Goal: Task Accomplishment & Management: Manage account settings

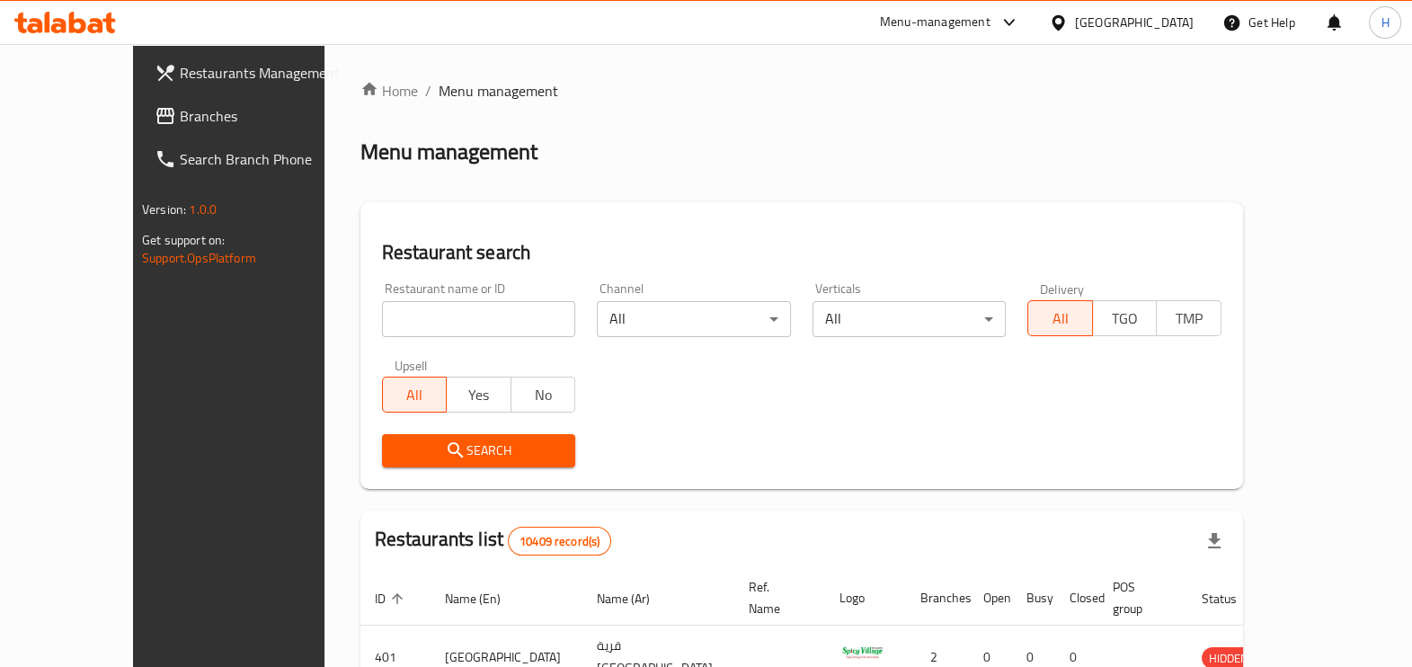
click at [991, 27] on div "Menu-management" at bounding box center [935, 23] width 111 height 22
click at [960, 216] on div "Restaurant-Management" at bounding box center [923, 197] width 170 height 41
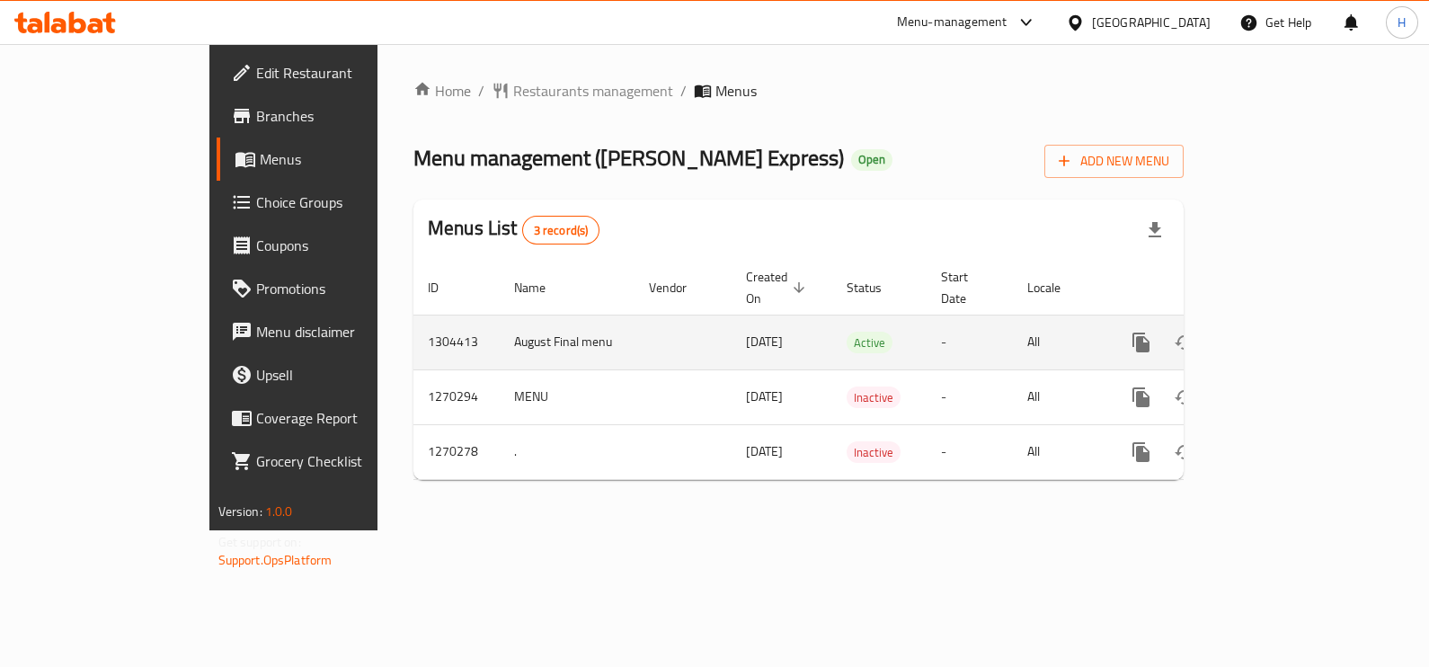
click at [1282, 332] on icon "enhanced table" at bounding box center [1271, 343] width 22 height 22
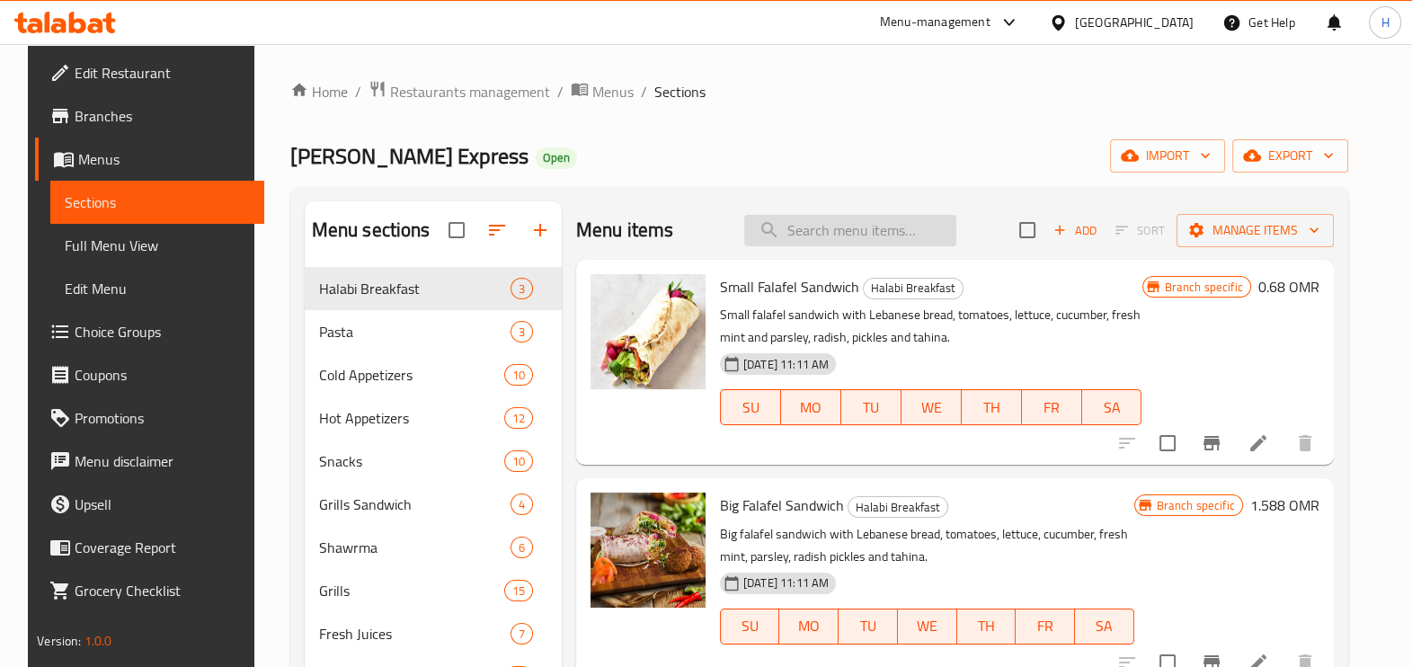
click at [824, 227] on input "search" at bounding box center [850, 230] width 212 height 31
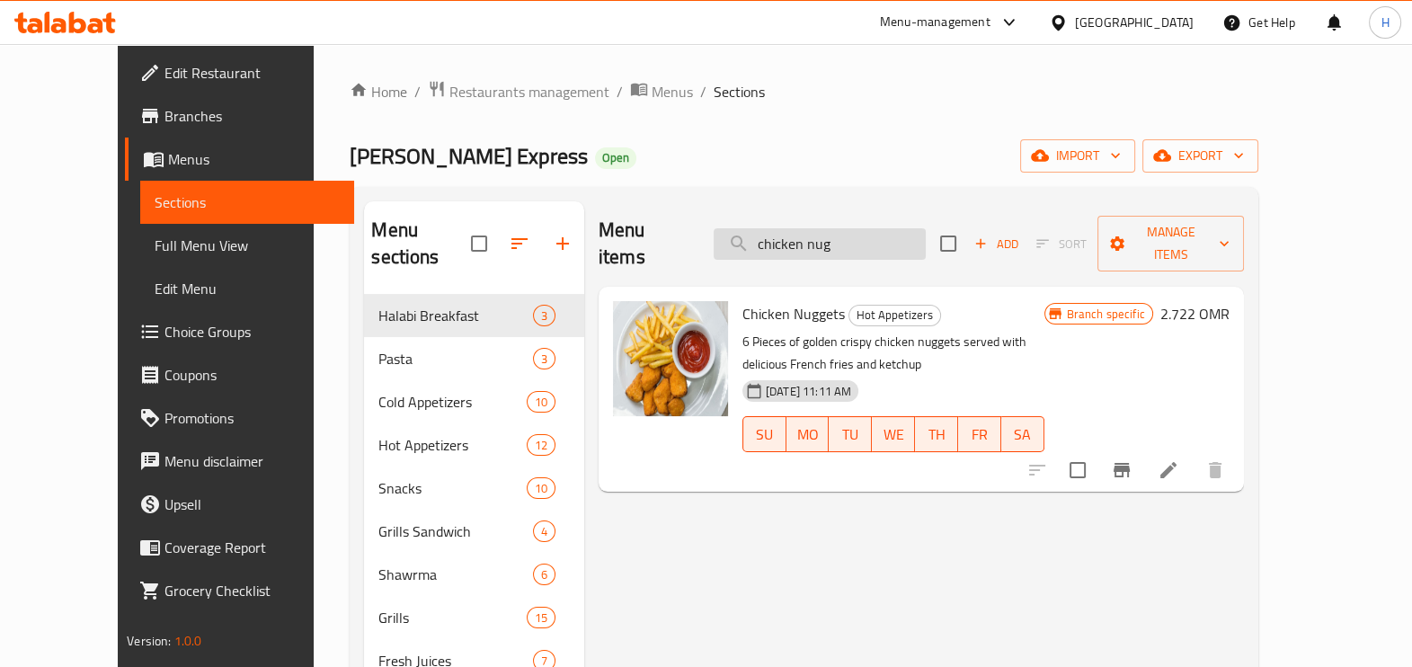
click at [886, 235] on input "chicken nug" at bounding box center [820, 243] width 212 height 31
click at [886, 233] on input "chicken nug" at bounding box center [820, 243] width 212 height 31
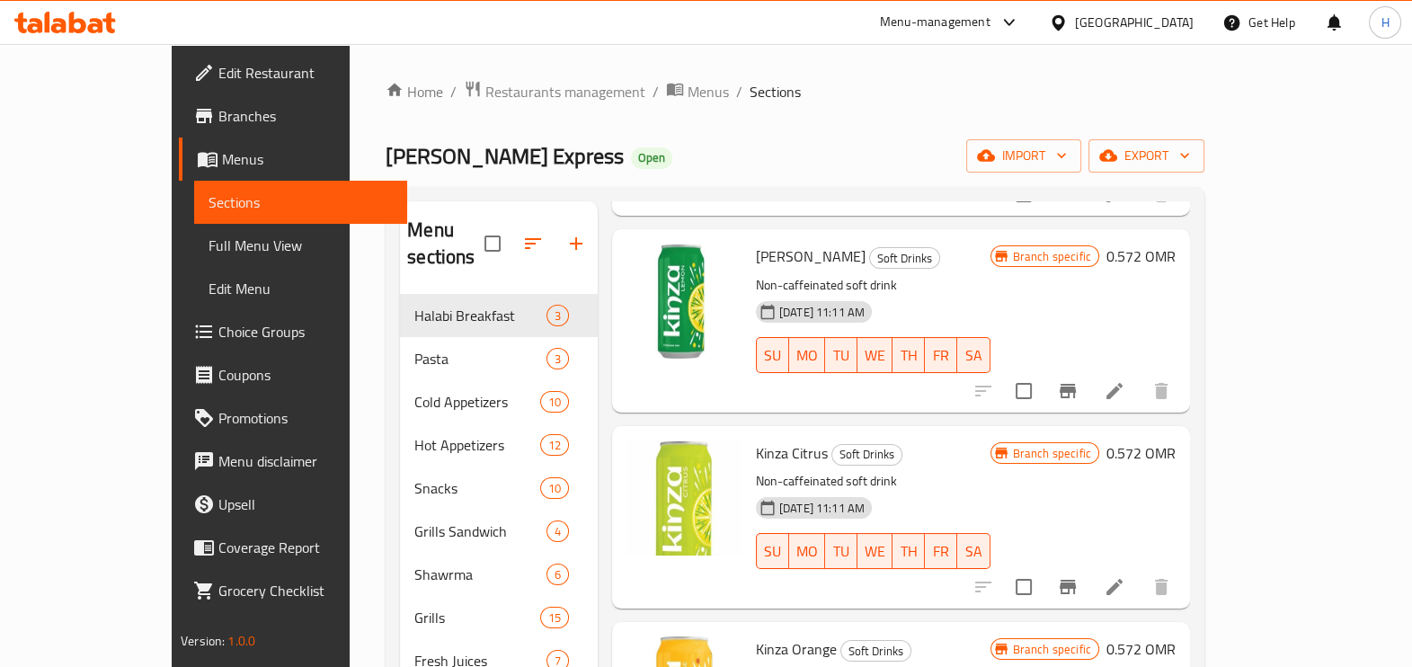
scroll to position [359, 0]
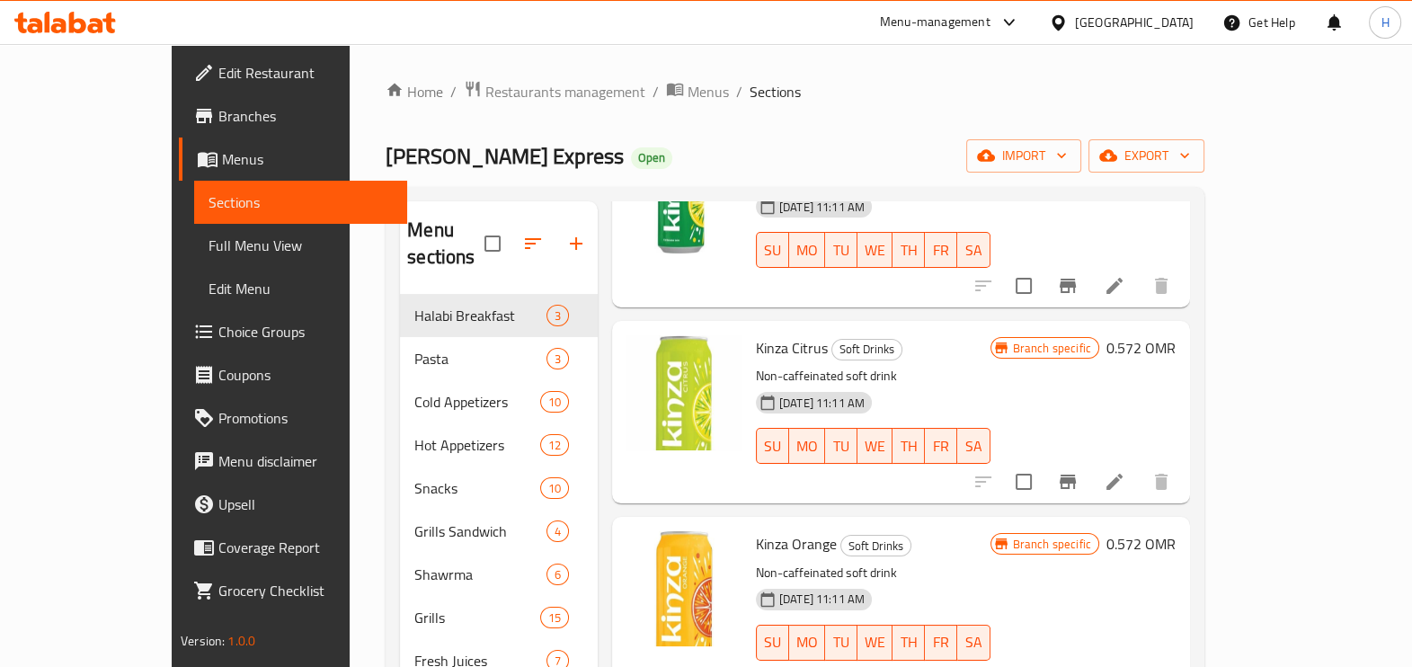
type input "kinza"
click at [179, 129] on link "Branches" at bounding box center [293, 115] width 228 height 43
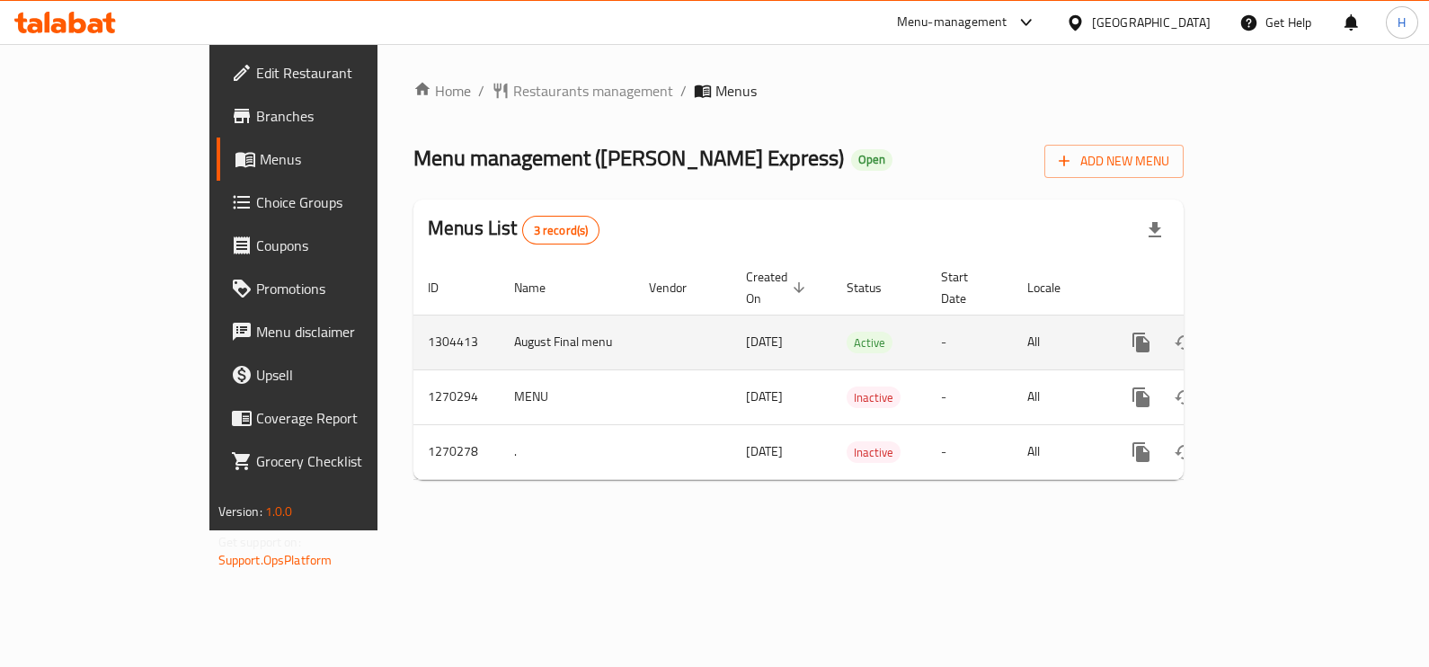
click at [1282, 332] on icon "enhanced table" at bounding box center [1271, 343] width 22 height 22
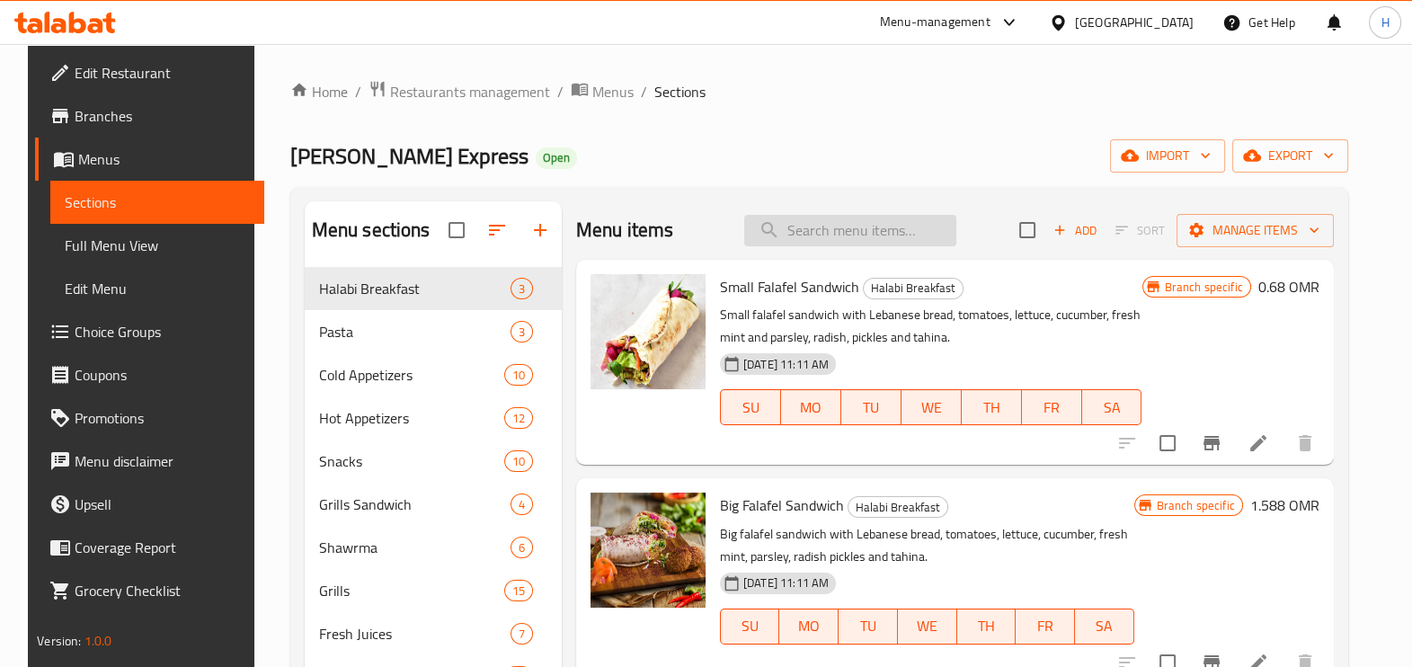
click at [918, 225] on input "search" at bounding box center [850, 230] width 212 height 31
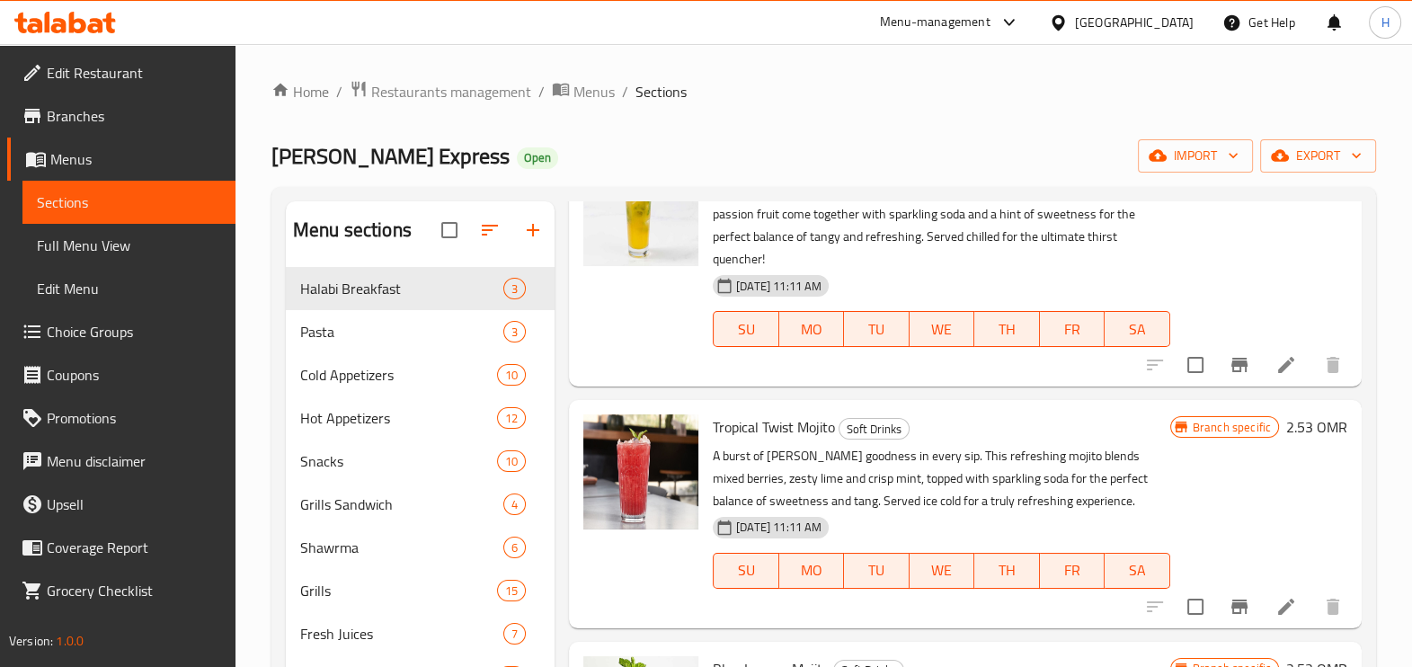
scroll to position [252, 0]
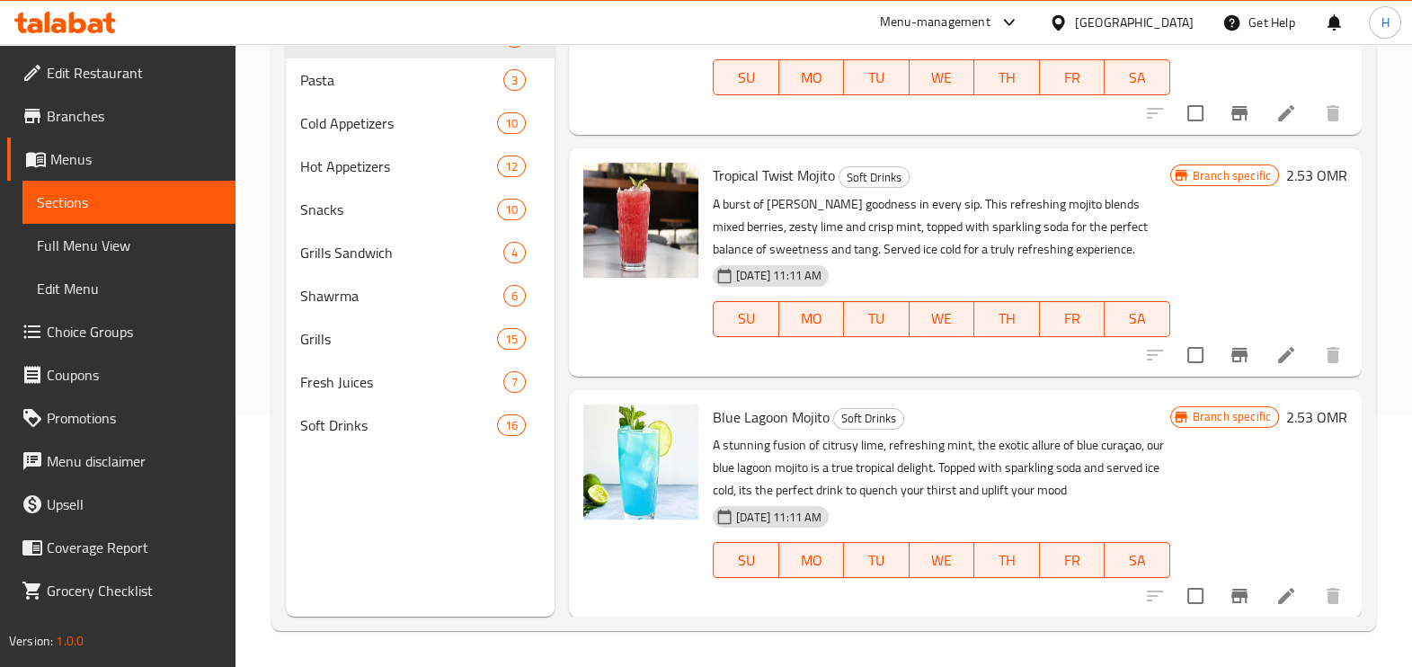
type input "mojit"
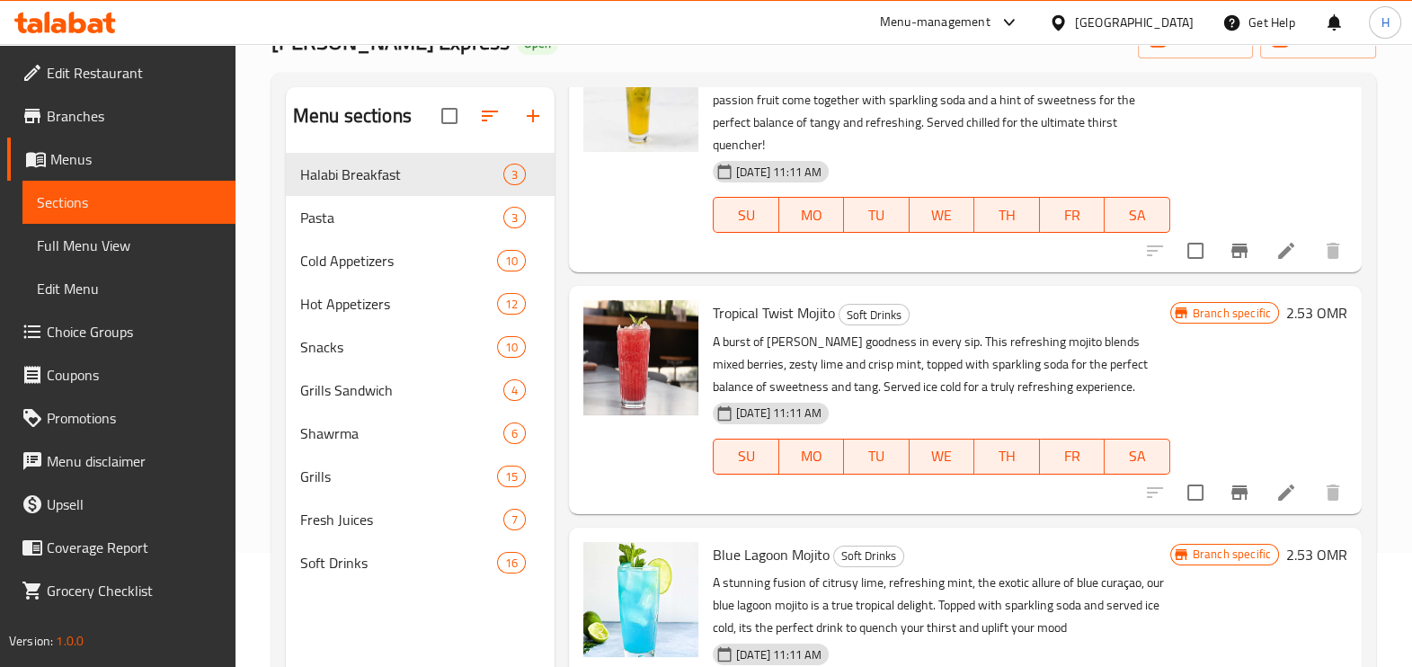
scroll to position [120, 0]
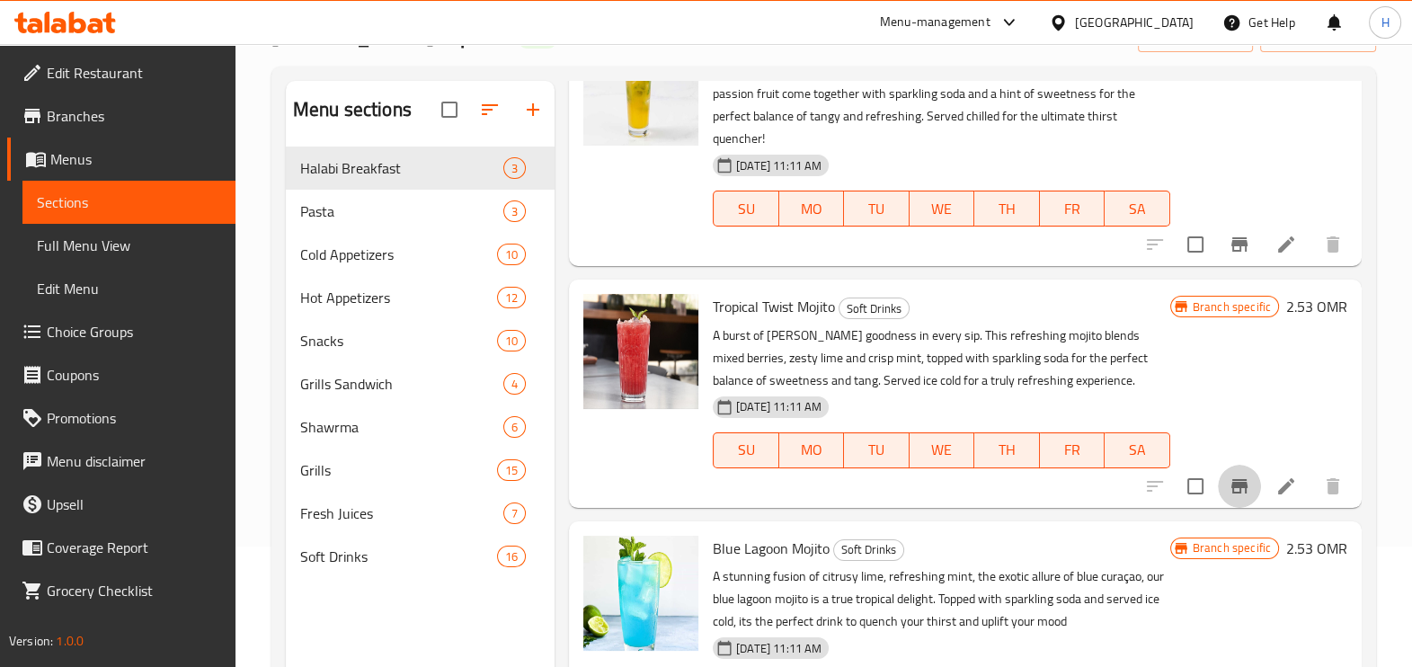
click at [1232, 491] on icon "Branch-specific-item" at bounding box center [1240, 486] width 16 height 14
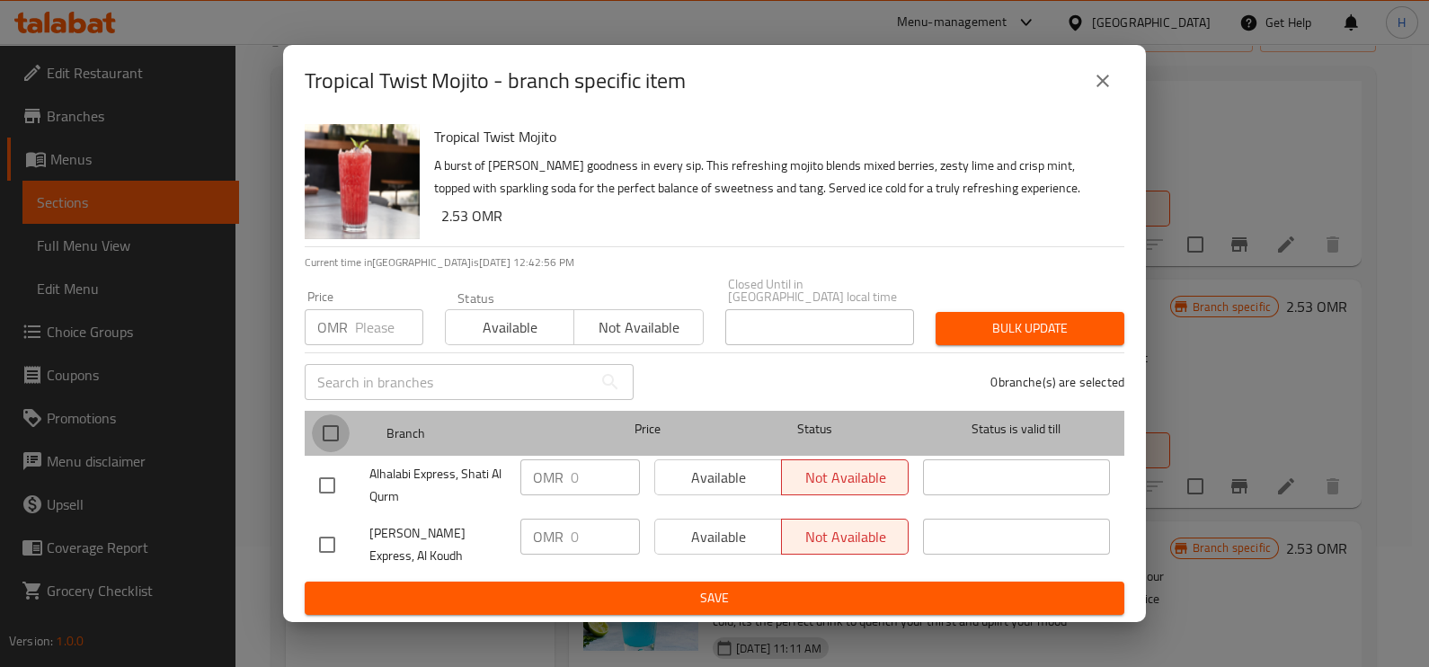
click at [321, 429] on input "checkbox" at bounding box center [331, 433] width 38 height 38
checkbox input "true"
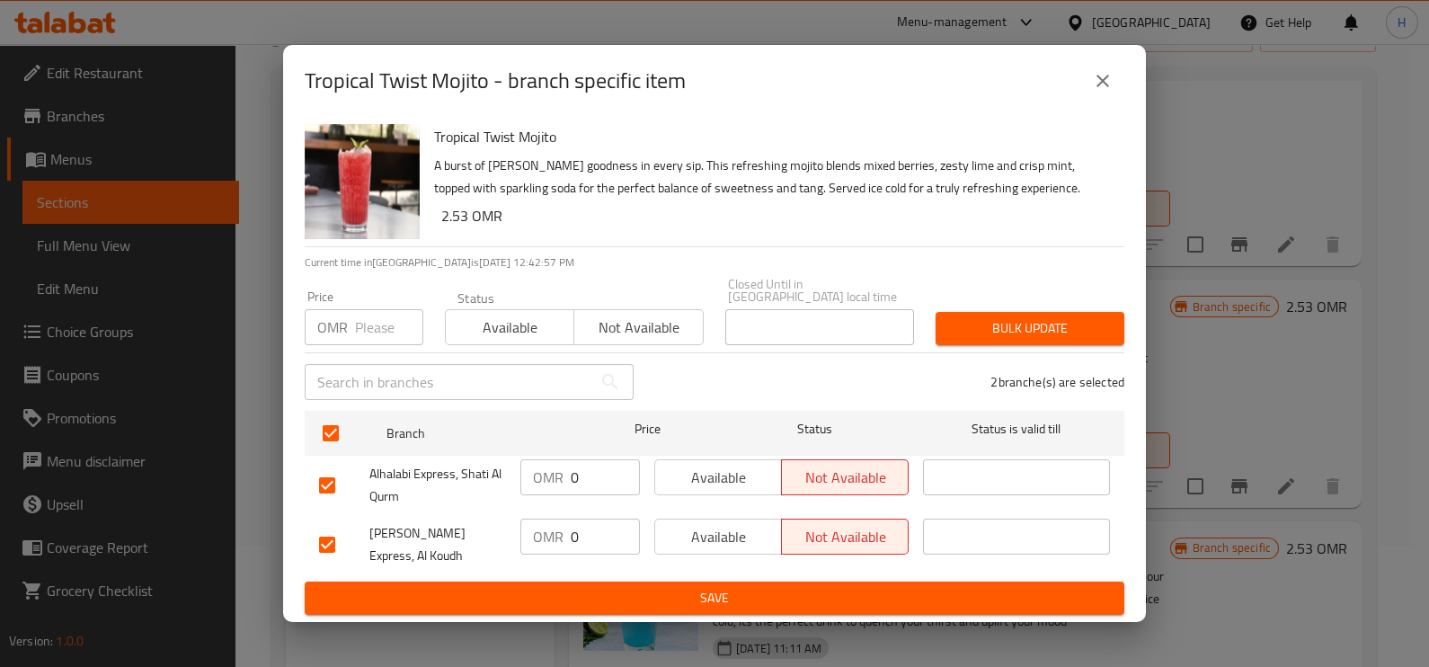
click at [639, 467] on input "0" at bounding box center [605, 477] width 69 height 36
click at [675, 473] on span "Available" at bounding box center [719, 478] width 112 height 26
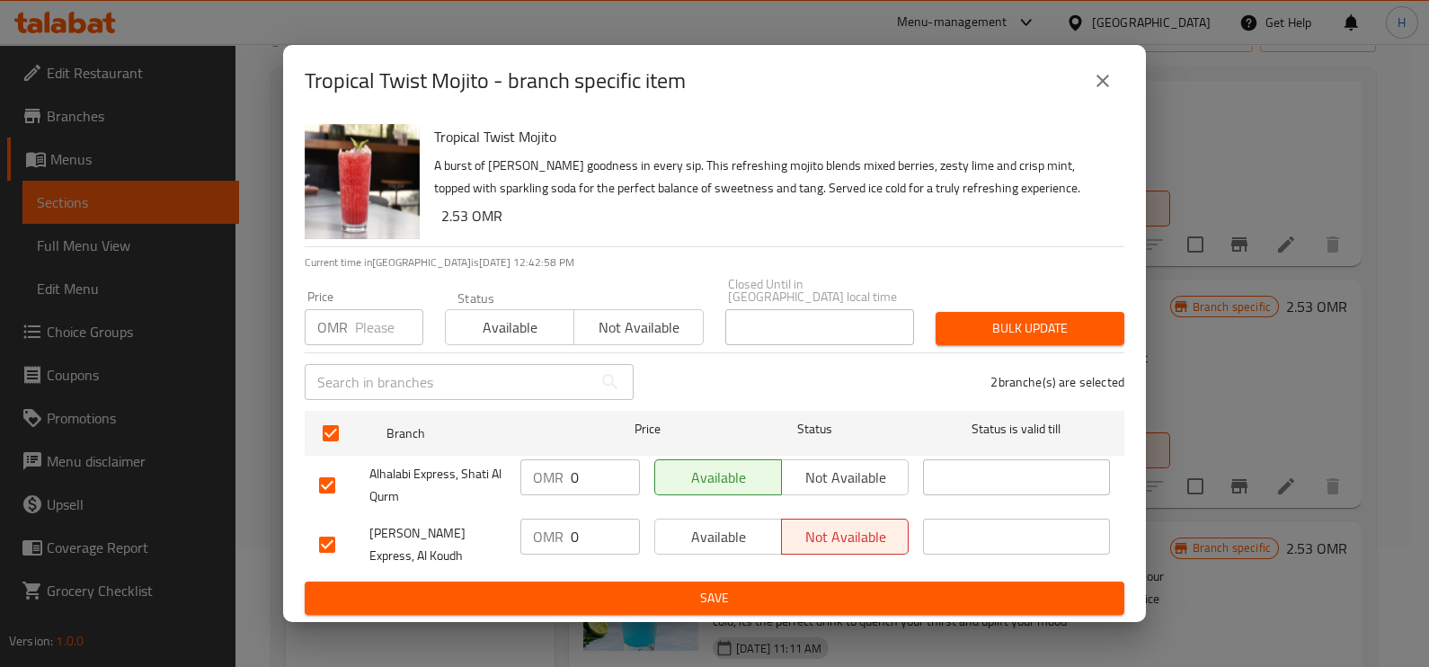
click at [696, 519] on button "Available" at bounding box center [718, 537] width 128 height 36
click at [981, 323] on span "Bulk update" at bounding box center [1030, 328] width 160 height 22
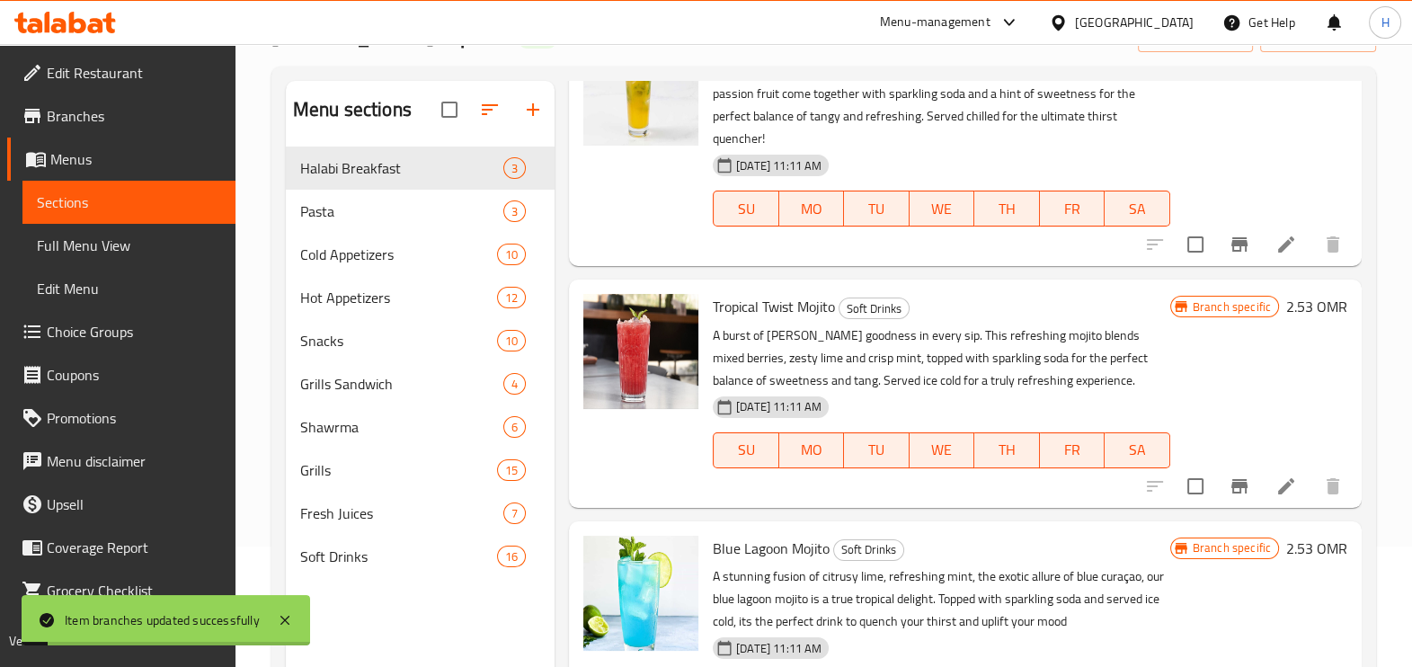
scroll to position [252, 0]
